Goal: Task Accomplishment & Management: Use online tool/utility

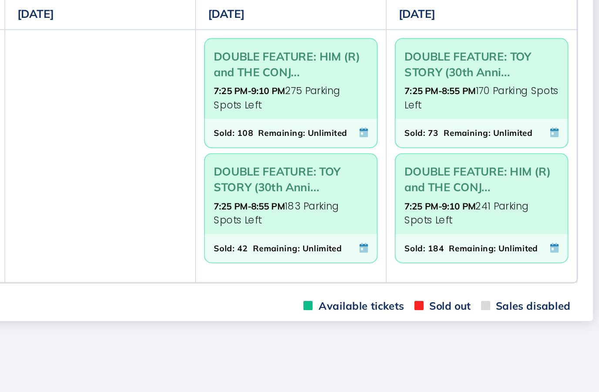
scroll to position [0, 223]
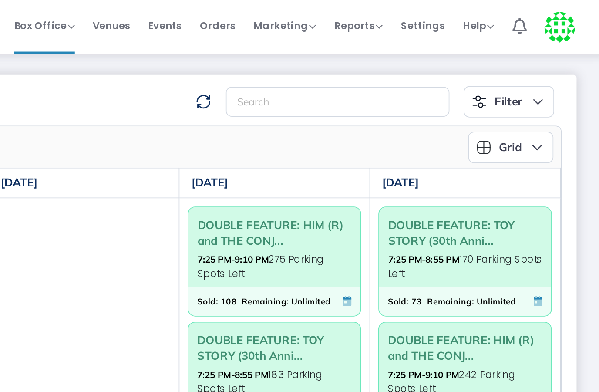
scroll to position [0, 223]
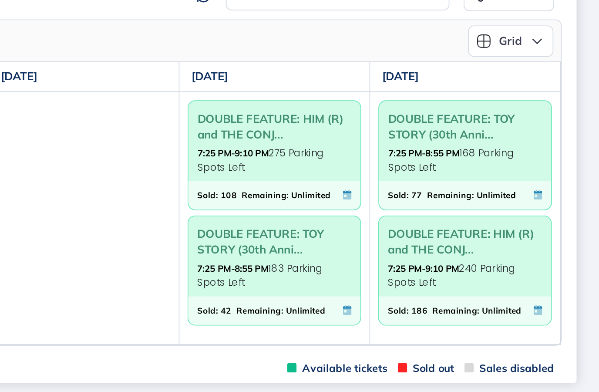
scroll to position [0, 223]
